Goal: Task Accomplishment & Management: Use online tool/utility

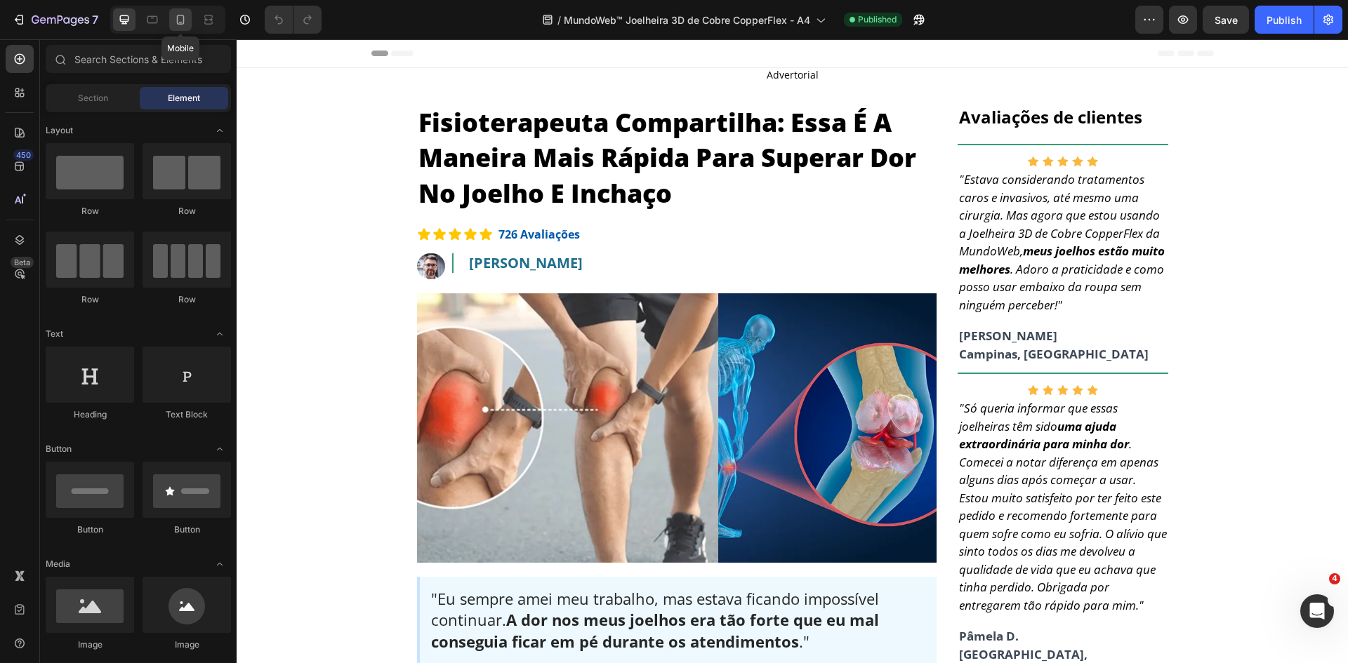
click at [177, 18] on icon at bounding box center [181, 20] width 8 height 10
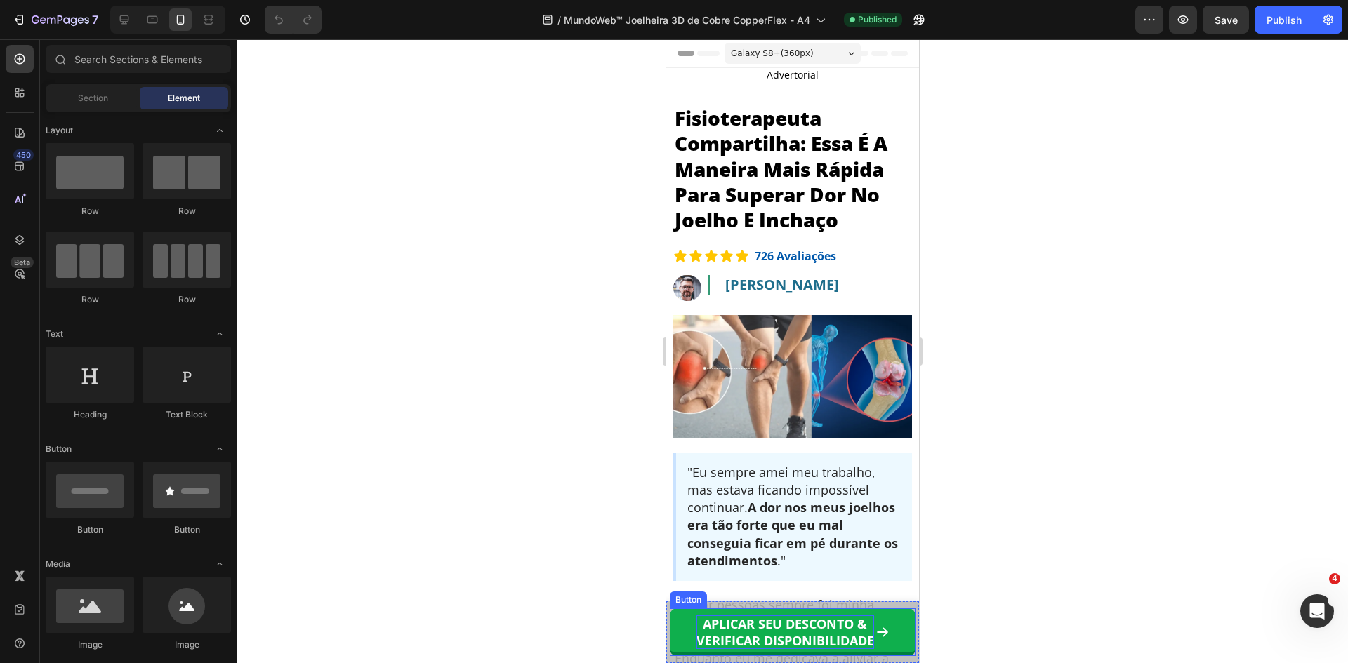
click at [765, 639] on strong "VERIFICAR DISPONIBILIDADE" at bounding box center [785, 640] width 178 height 17
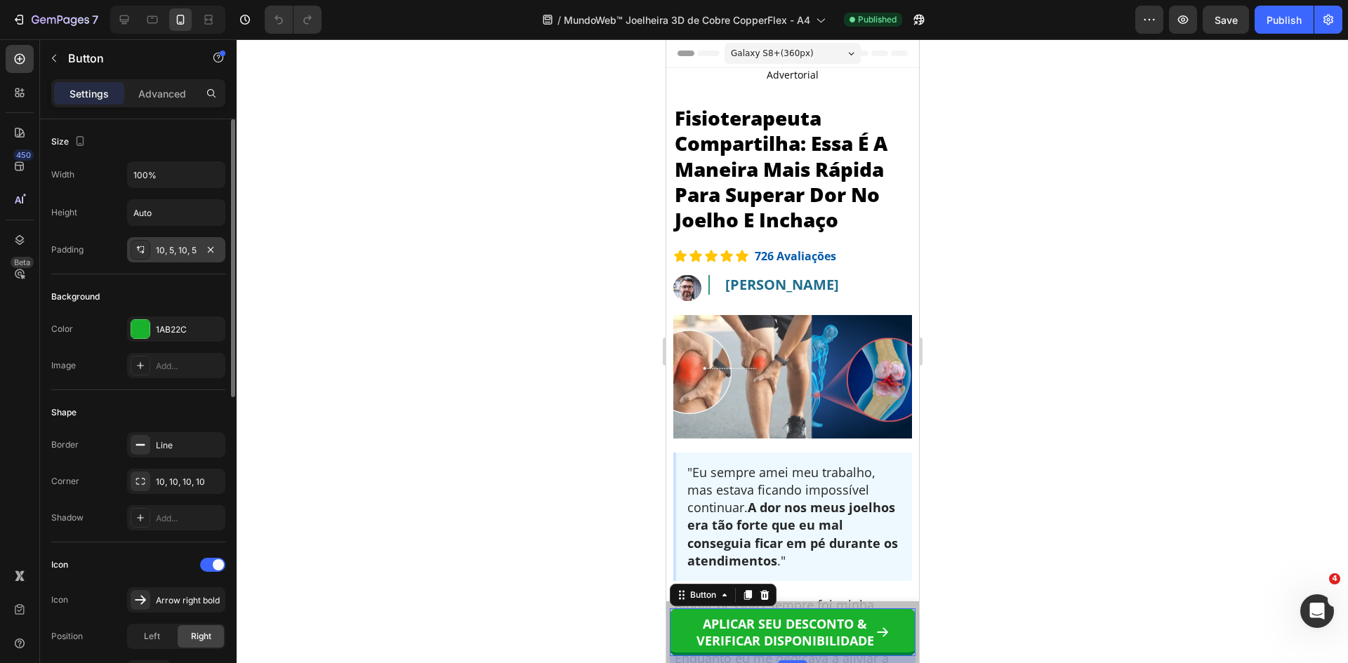
click at [166, 251] on div "10, 5, 10, 5" at bounding box center [176, 250] width 41 height 13
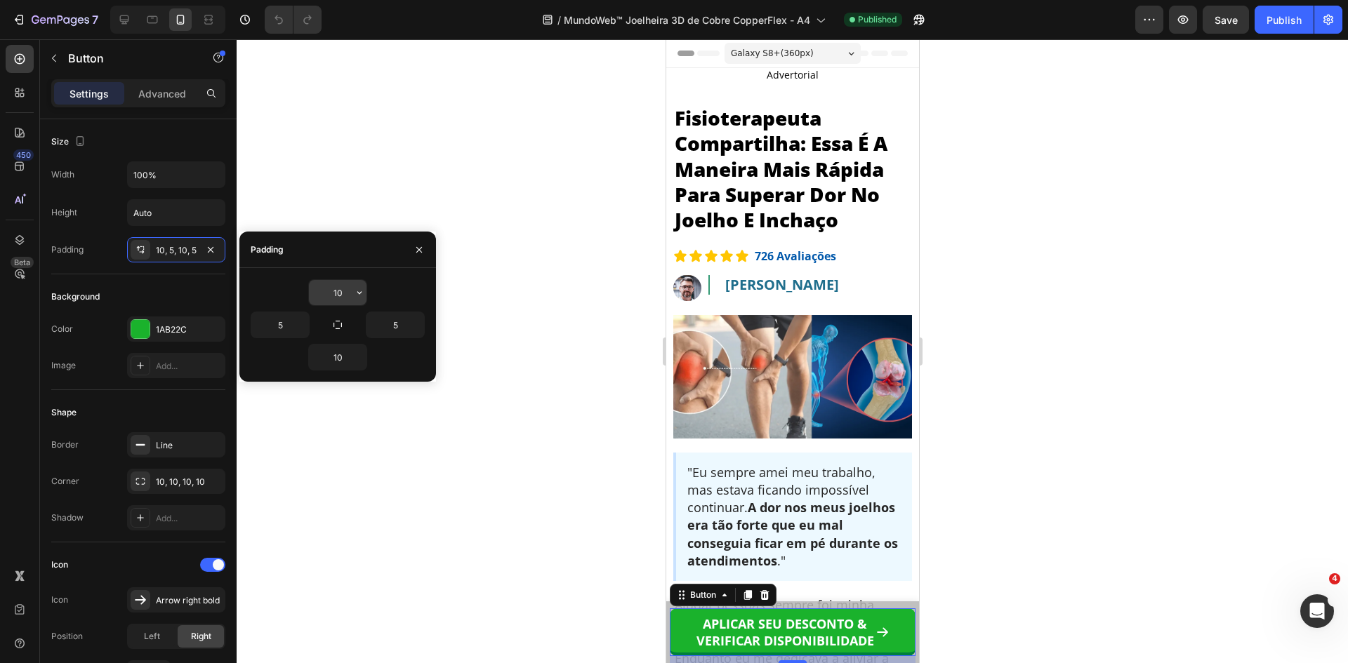
click at [346, 295] on input "10" at bounding box center [338, 292] width 58 height 25
drag, startPoint x: 766, startPoint y: 629, endPoint x: 685, endPoint y: 594, distance: 88.7
click at [766, 629] on strong "APLICAR SEU DESCONTO &" at bounding box center [784, 624] width 164 height 17
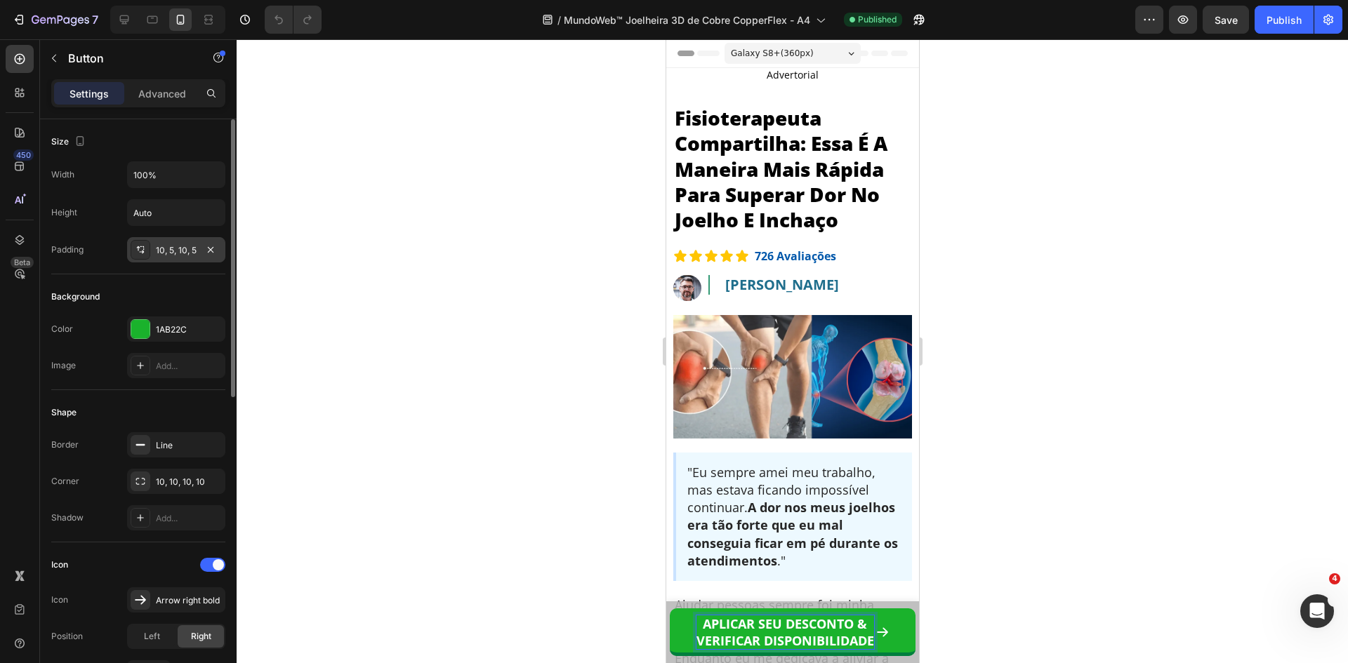
click at [154, 253] on div "10, 5, 10, 5" at bounding box center [176, 249] width 98 height 25
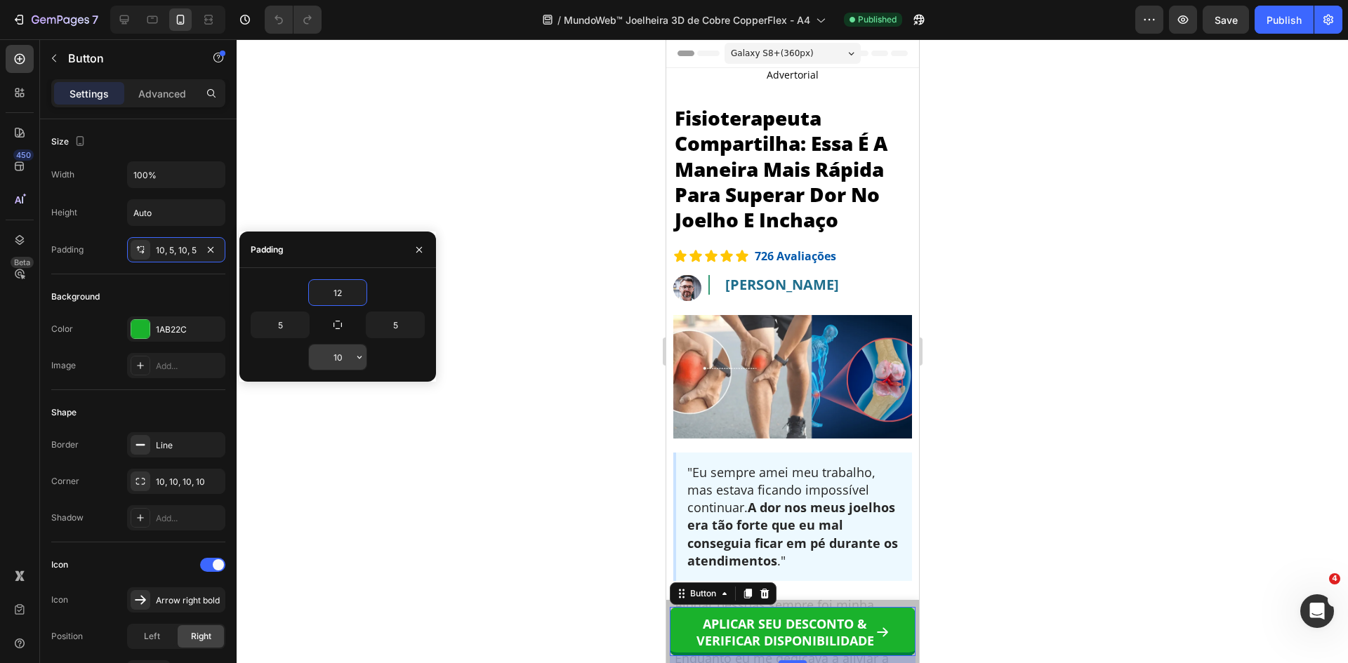
type input "12"
click at [339, 355] on input "10" at bounding box center [338, 357] width 58 height 25
type input "12"
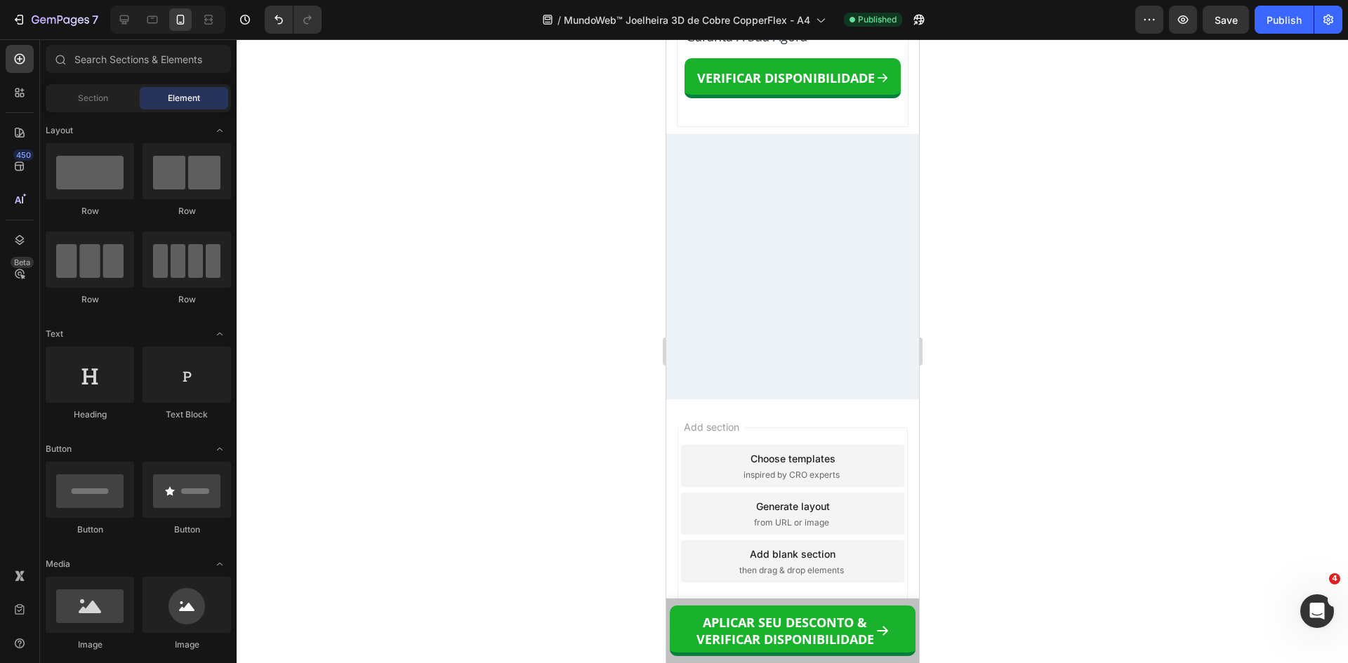
scroll to position [12758, 0]
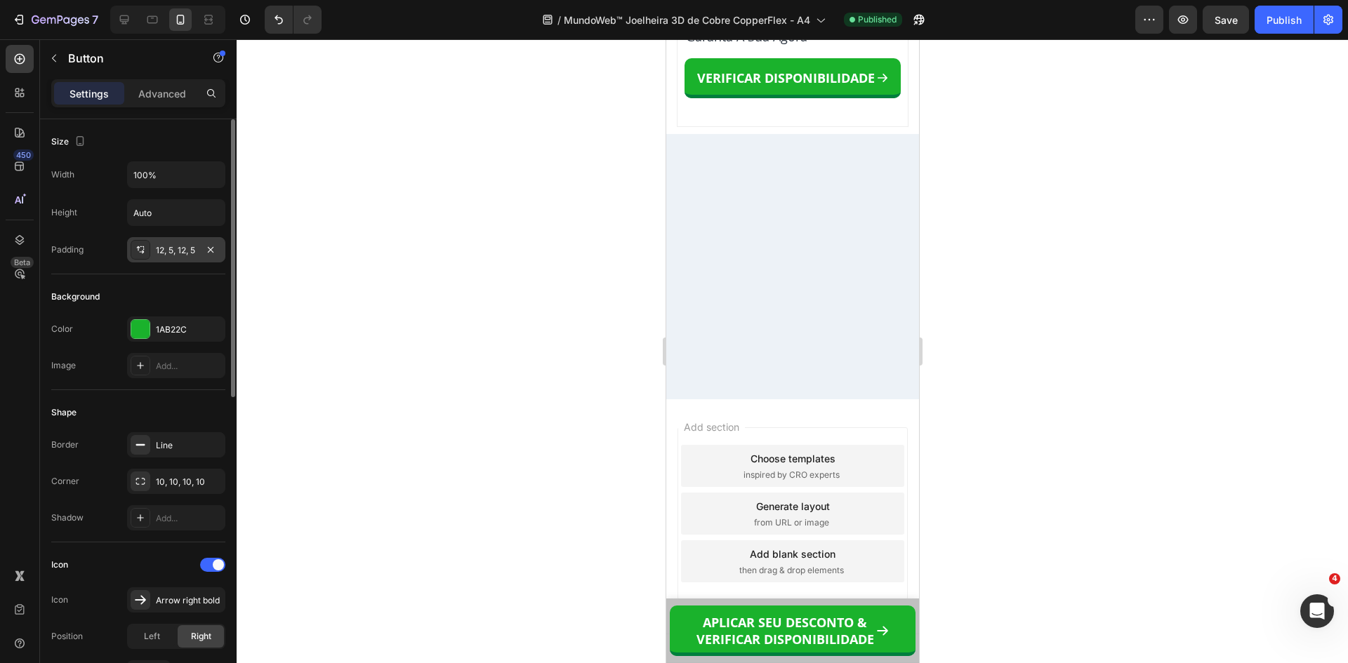
click at [179, 251] on div "12, 5, 12, 5" at bounding box center [176, 250] width 41 height 13
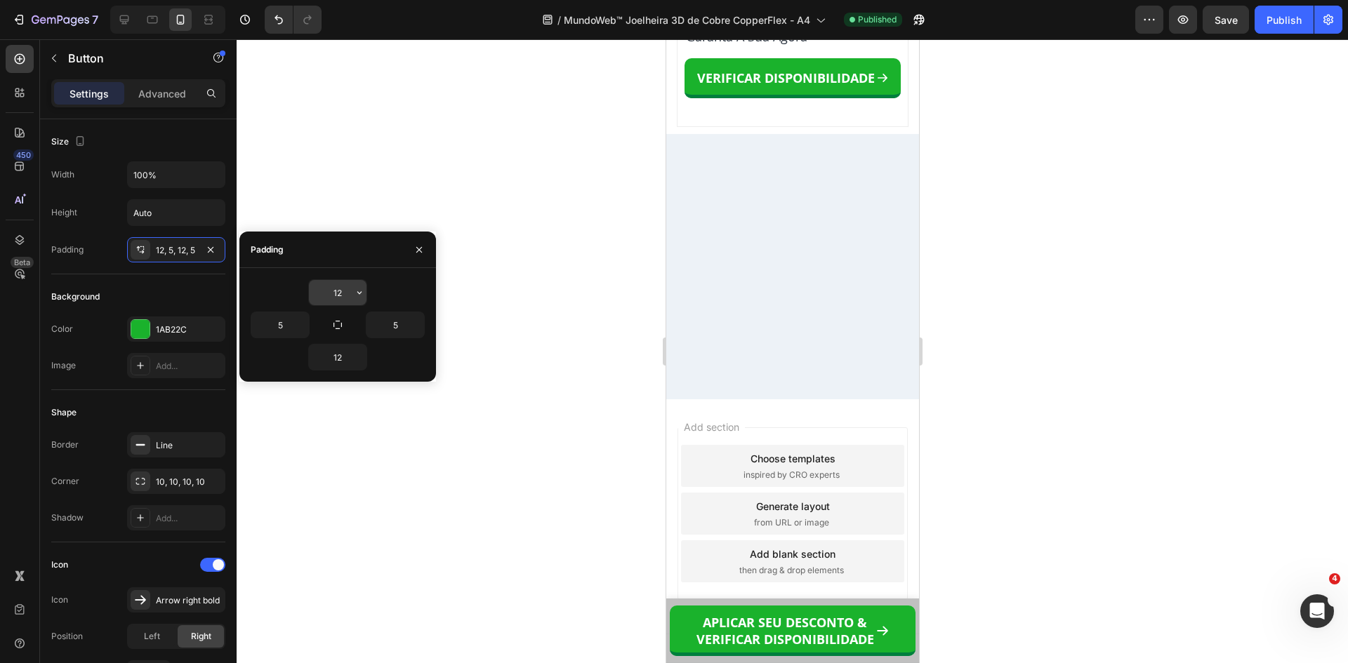
click at [345, 293] on input "12" at bounding box center [338, 292] width 58 height 25
type input "15"
click at [330, 359] on input "12" at bounding box center [338, 357] width 58 height 25
type input "15"
click at [1278, 26] on div "Publish" at bounding box center [1283, 20] width 35 height 15
